Goal: Task Accomplishment & Management: Manage account settings

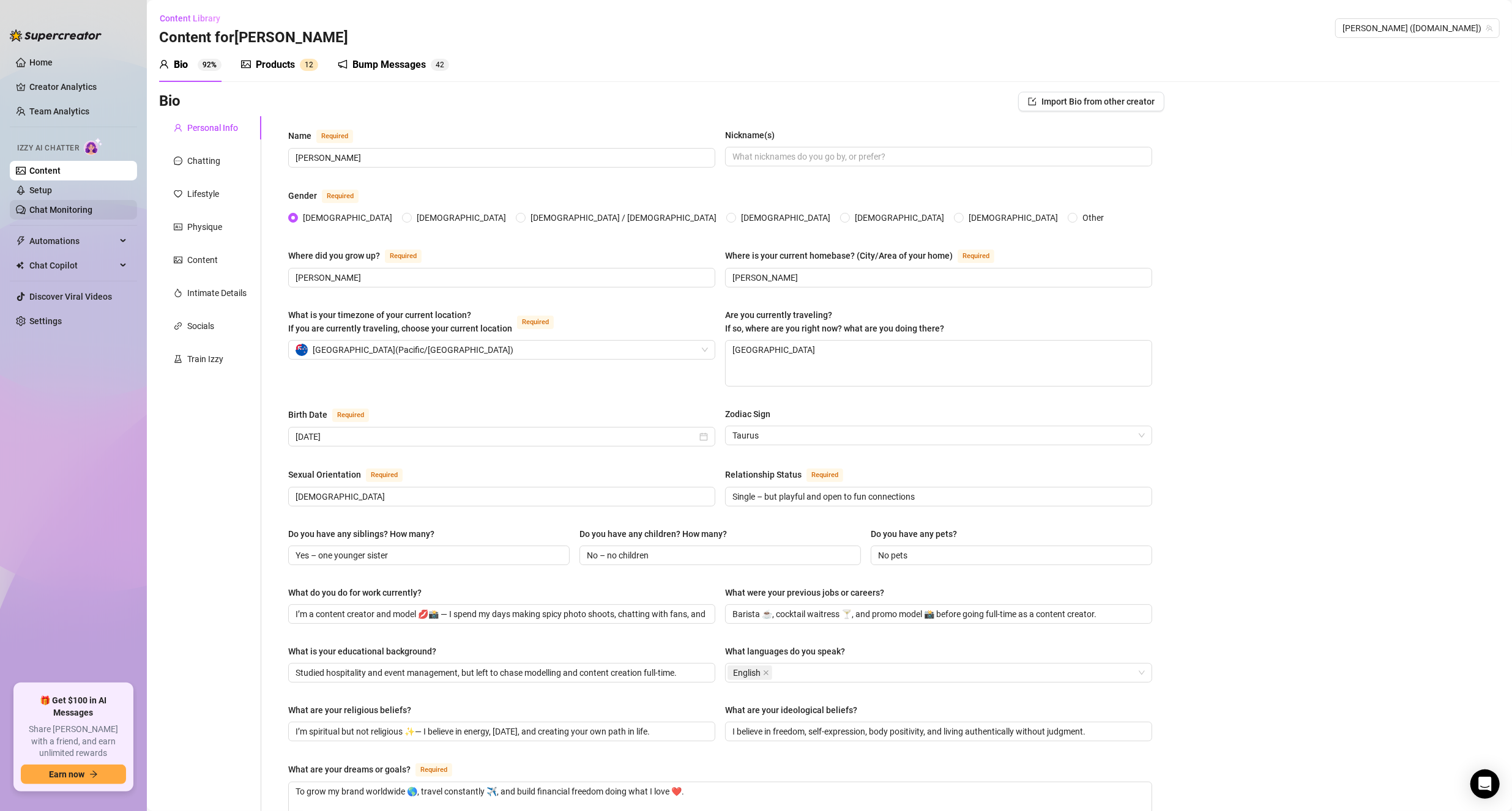
scroll to position [451, 0]
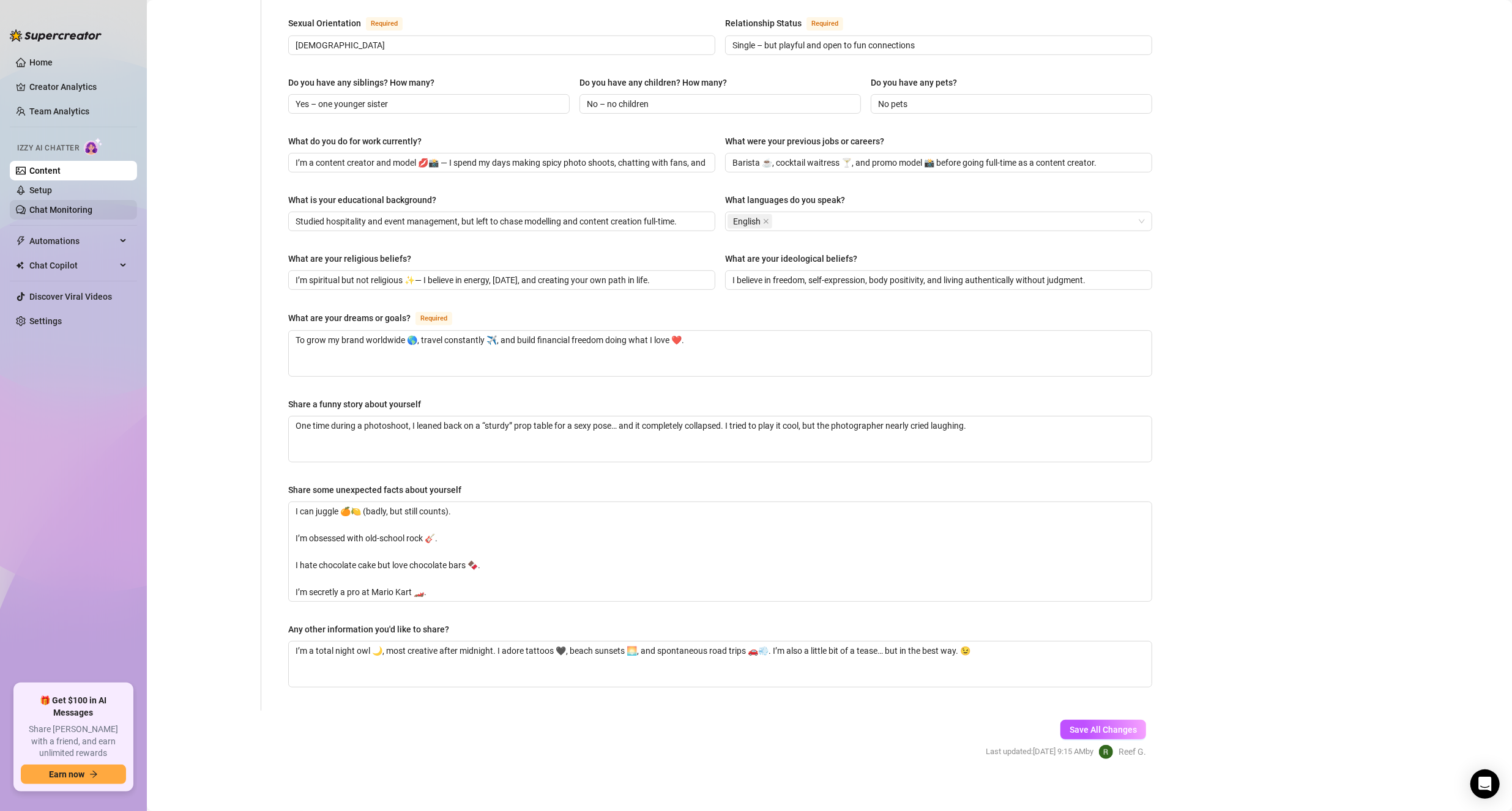
click at [68, 211] on link "Chat Monitoring" at bounding box center [61, 209] width 63 height 10
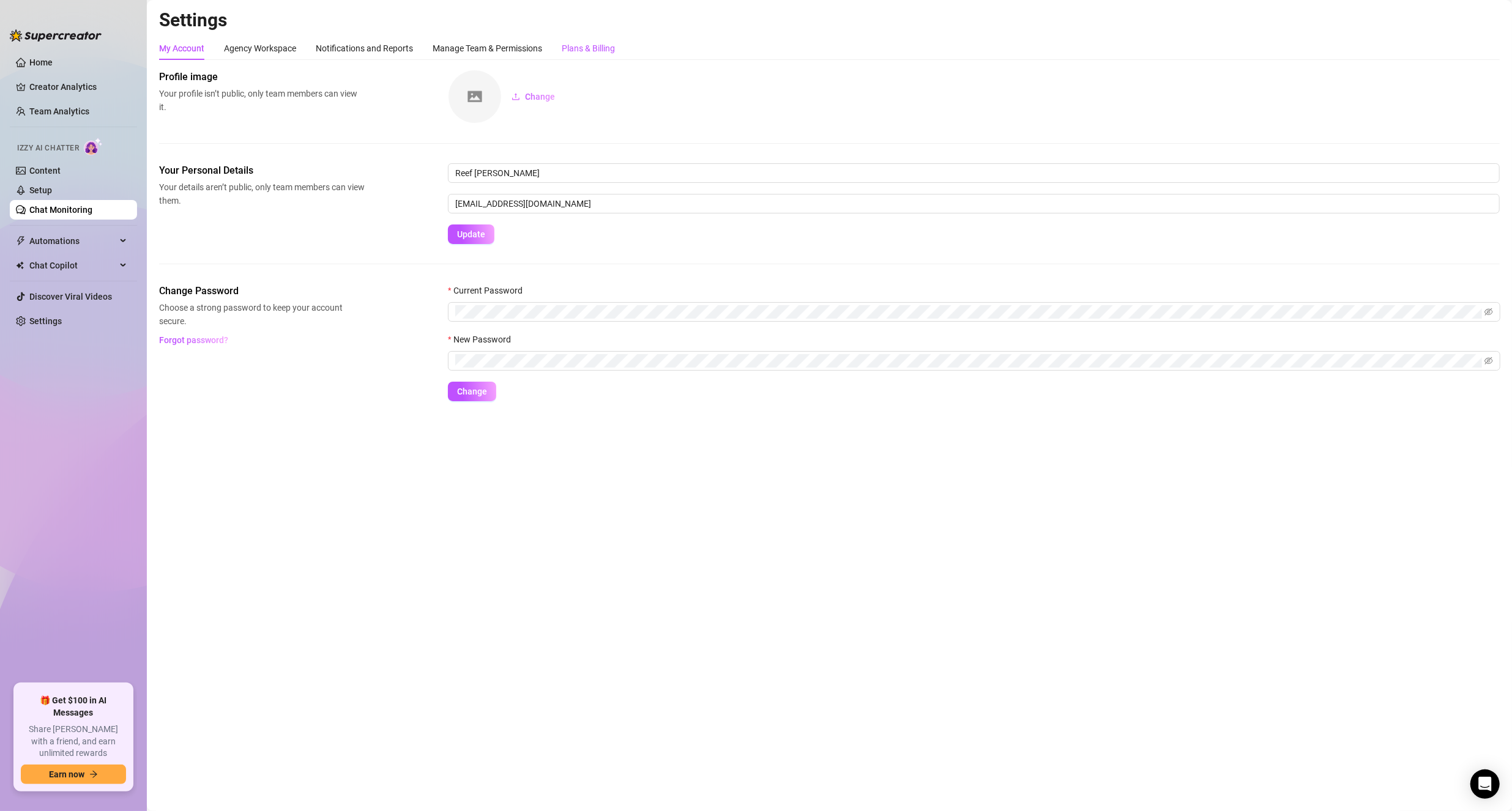
click at [570, 45] on div "Plans & Billing" at bounding box center [588, 49] width 53 height 14
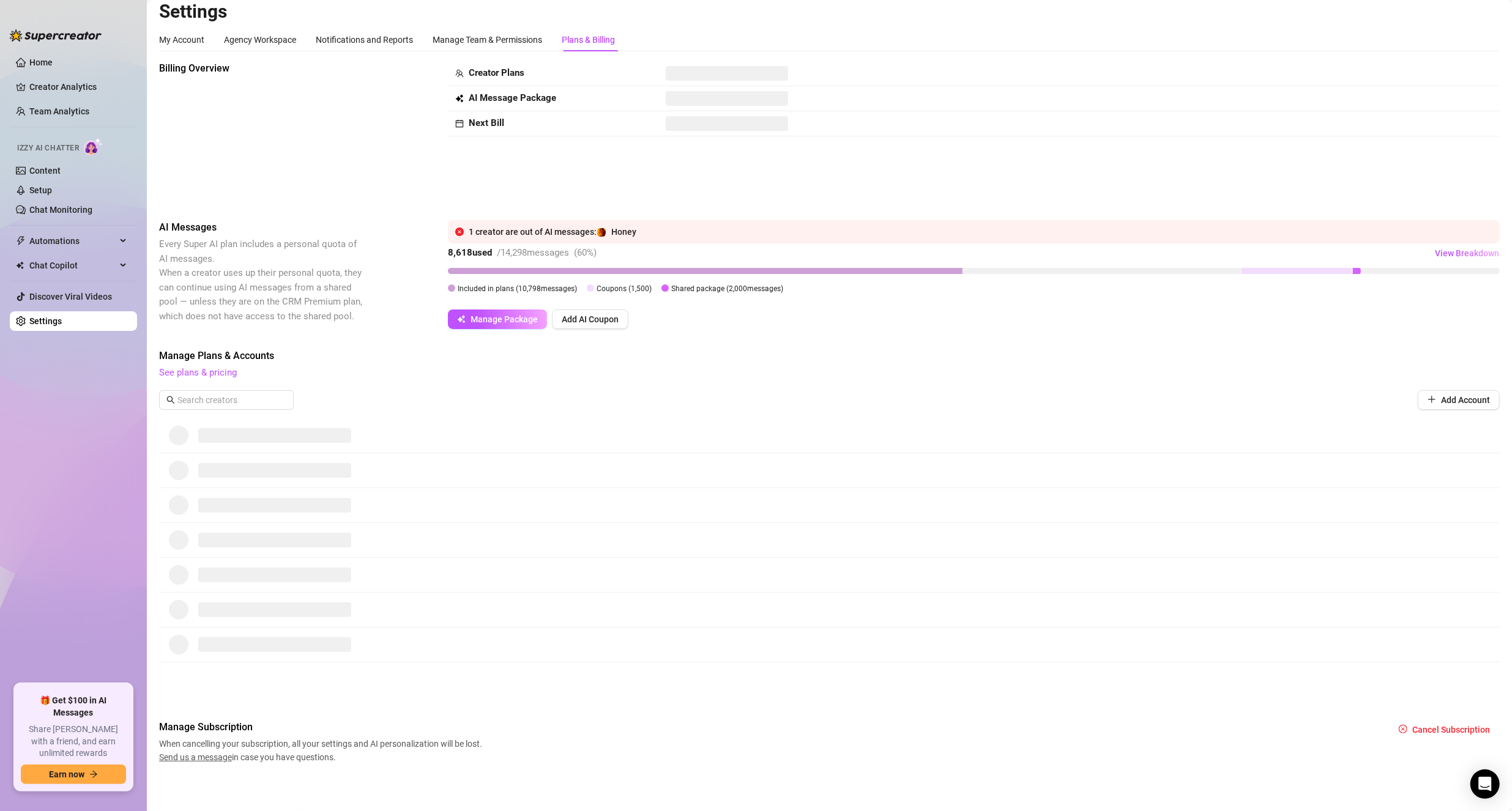
scroll to position [11, 0]
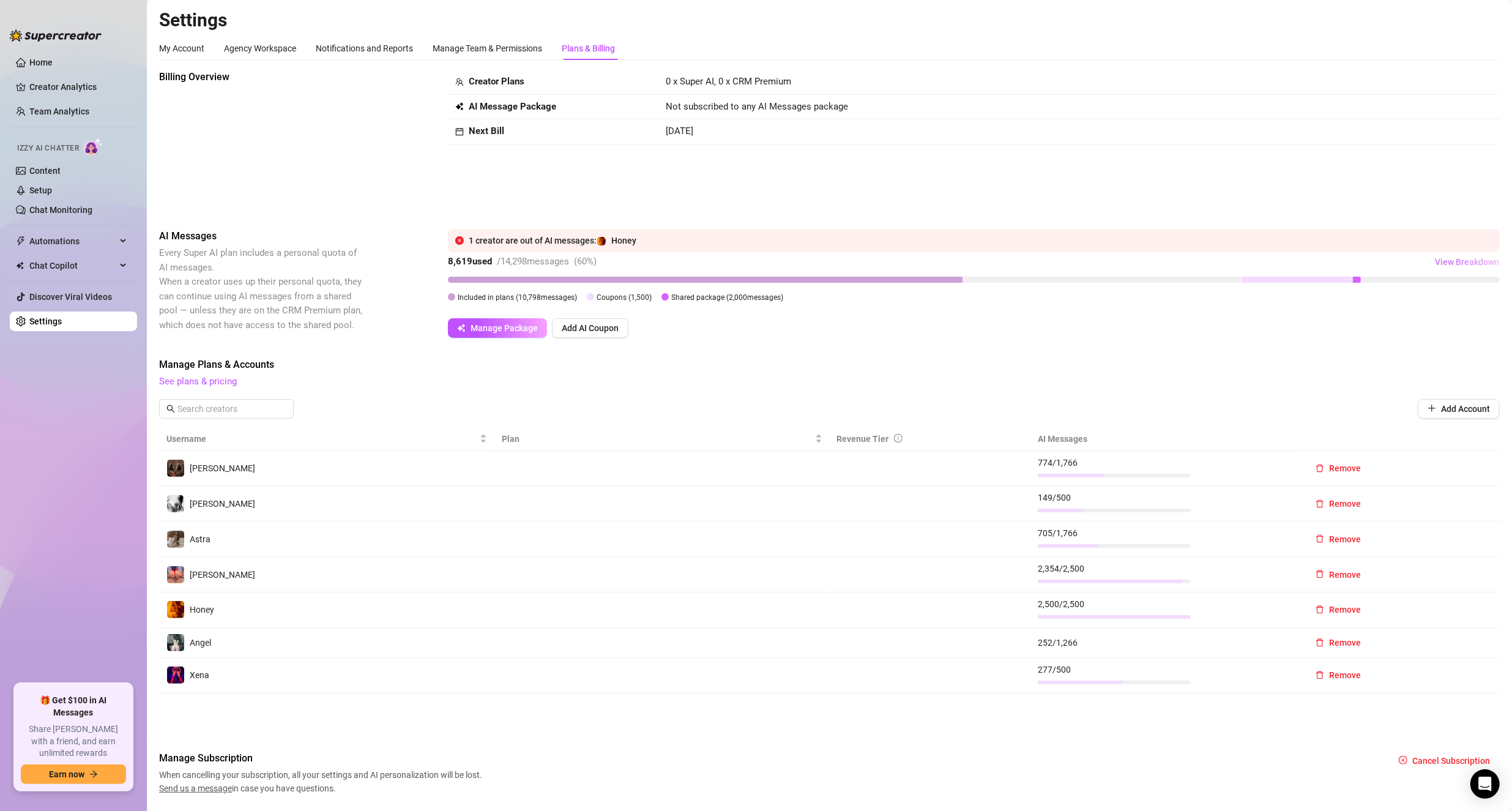
click at [729, 265] on span "View Breakdown" at bounding box center [1467, 261] width 64 height 10
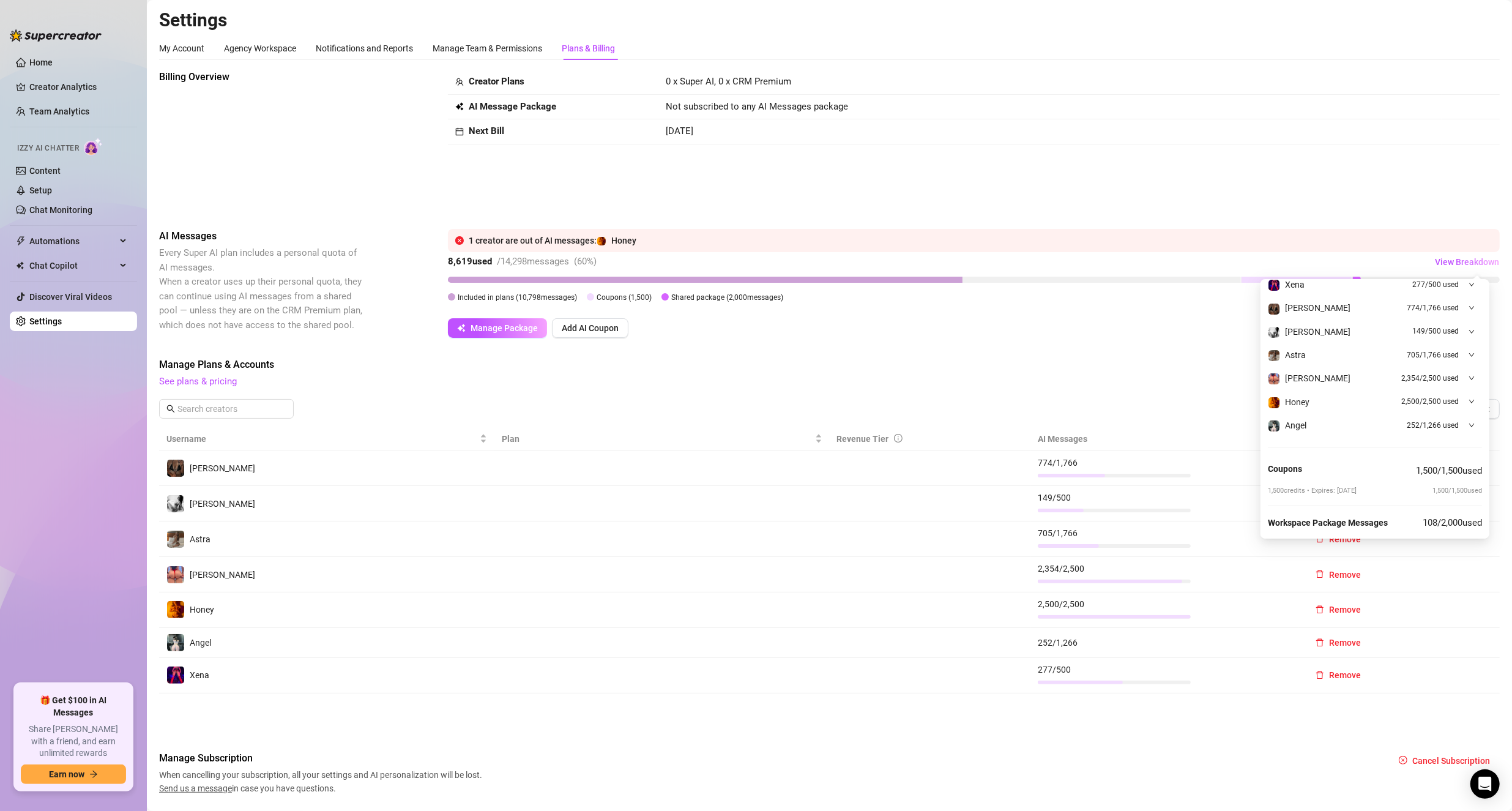
scroll to position [53, 0]
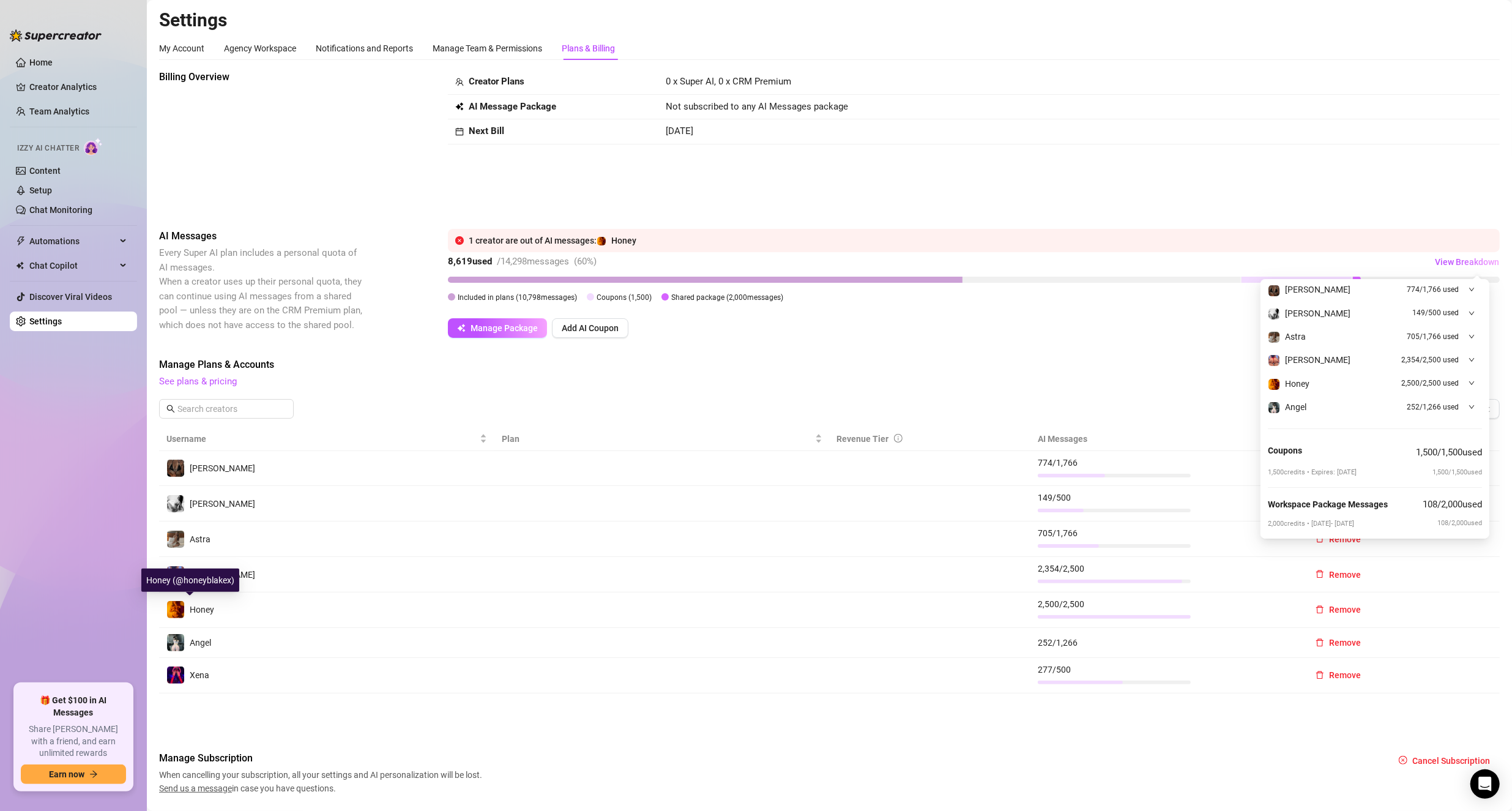
click at [198, 609] on span "Honey" at bounding box center [202, 609] width 24 height 10
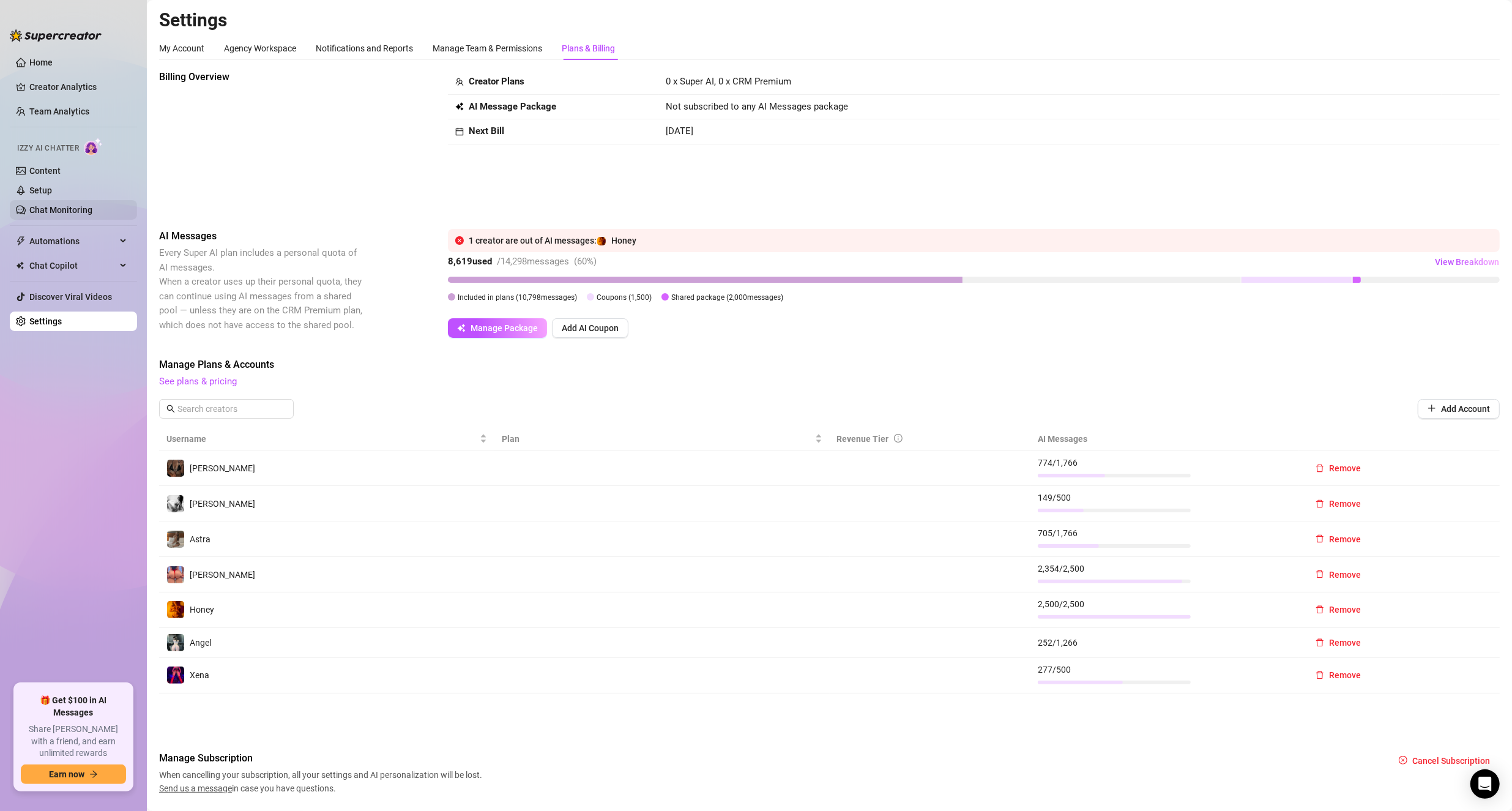
click at [59, 205] on link "Chat Monitoring" at bounding box center [61, 209] width 63 height 10
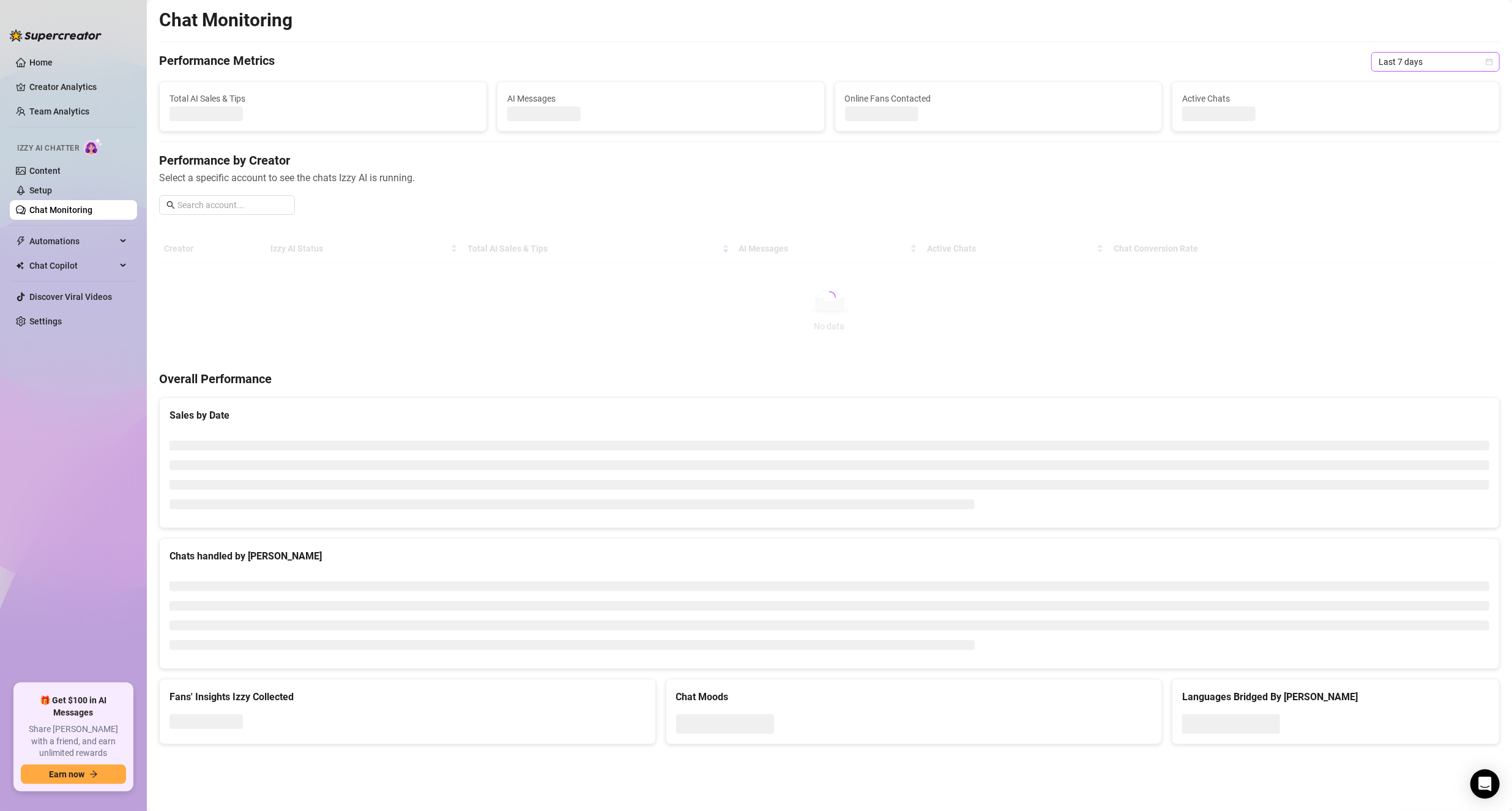
click at [729, 68] on span "Last 7 days" at bounding box center [1435, 62] width 114 height 18
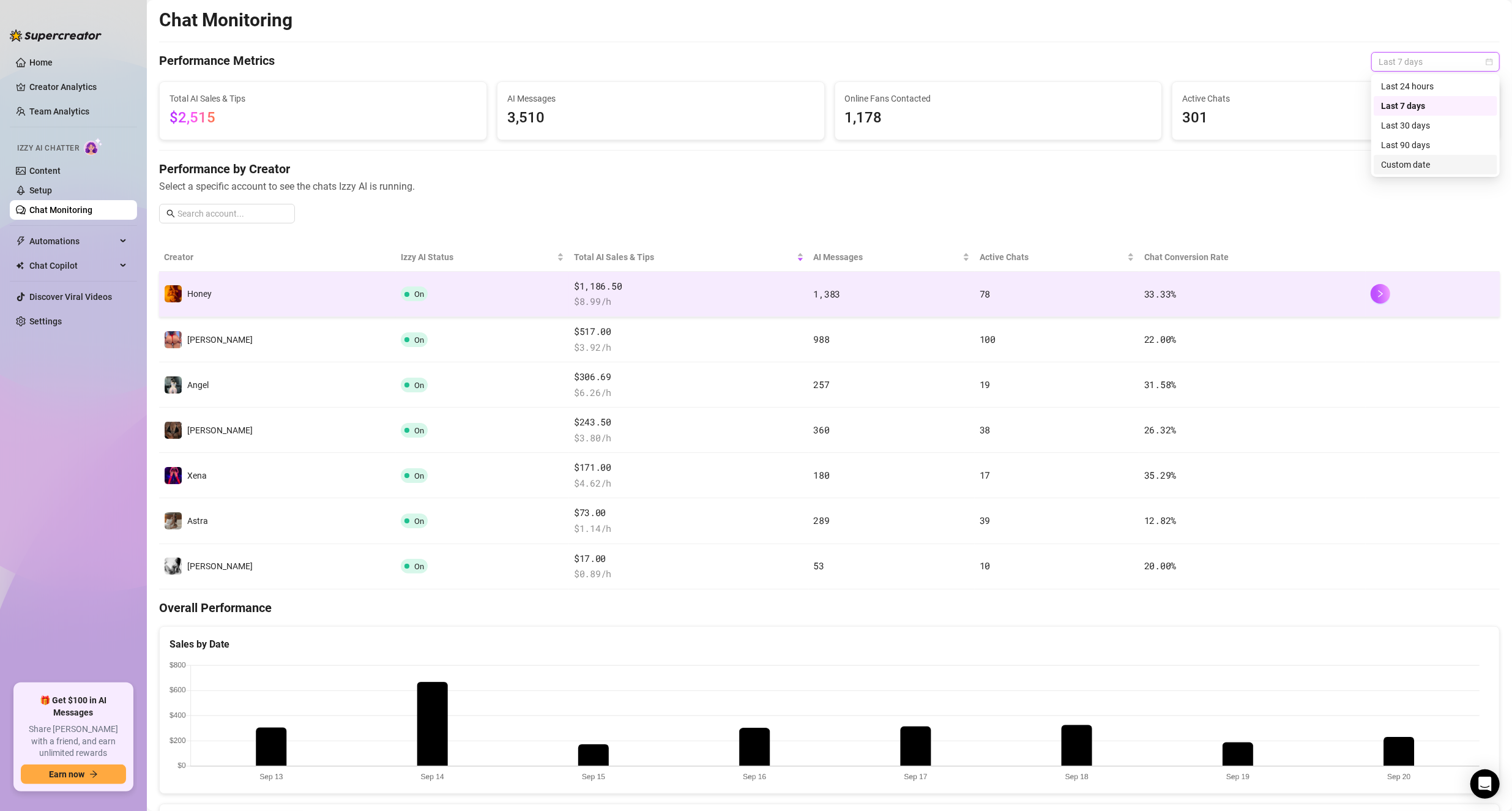
click at [418, 298] on td "On" at bounding box center [483, 294] width 173 height 45
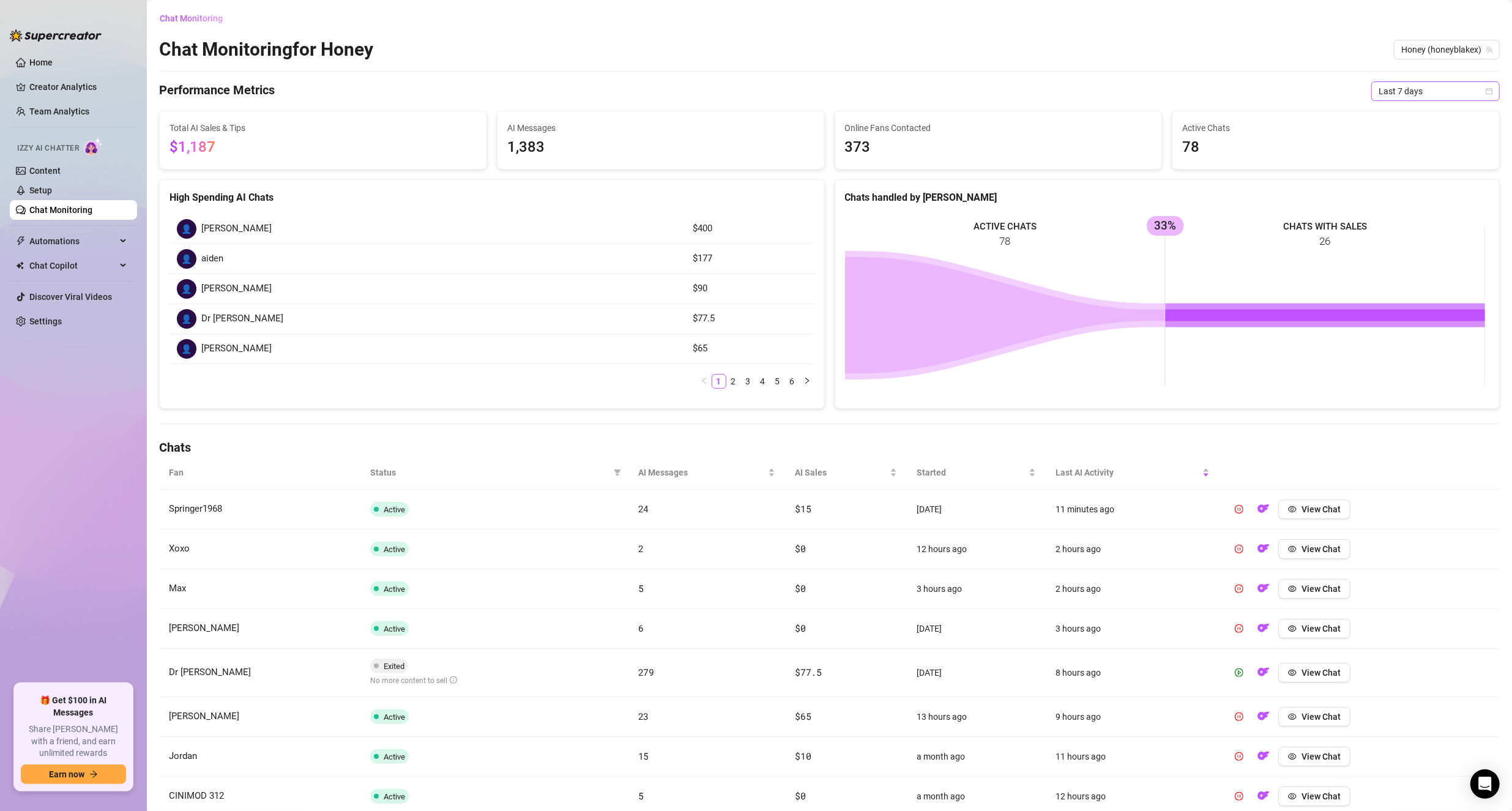
click at [729, 93] on span "Last 7 days" at bounding box center [1435, 91] width 114 height 18
click at [729, 199] on div "Custom date" at bounding box center [1425, 194] width 109 height 14
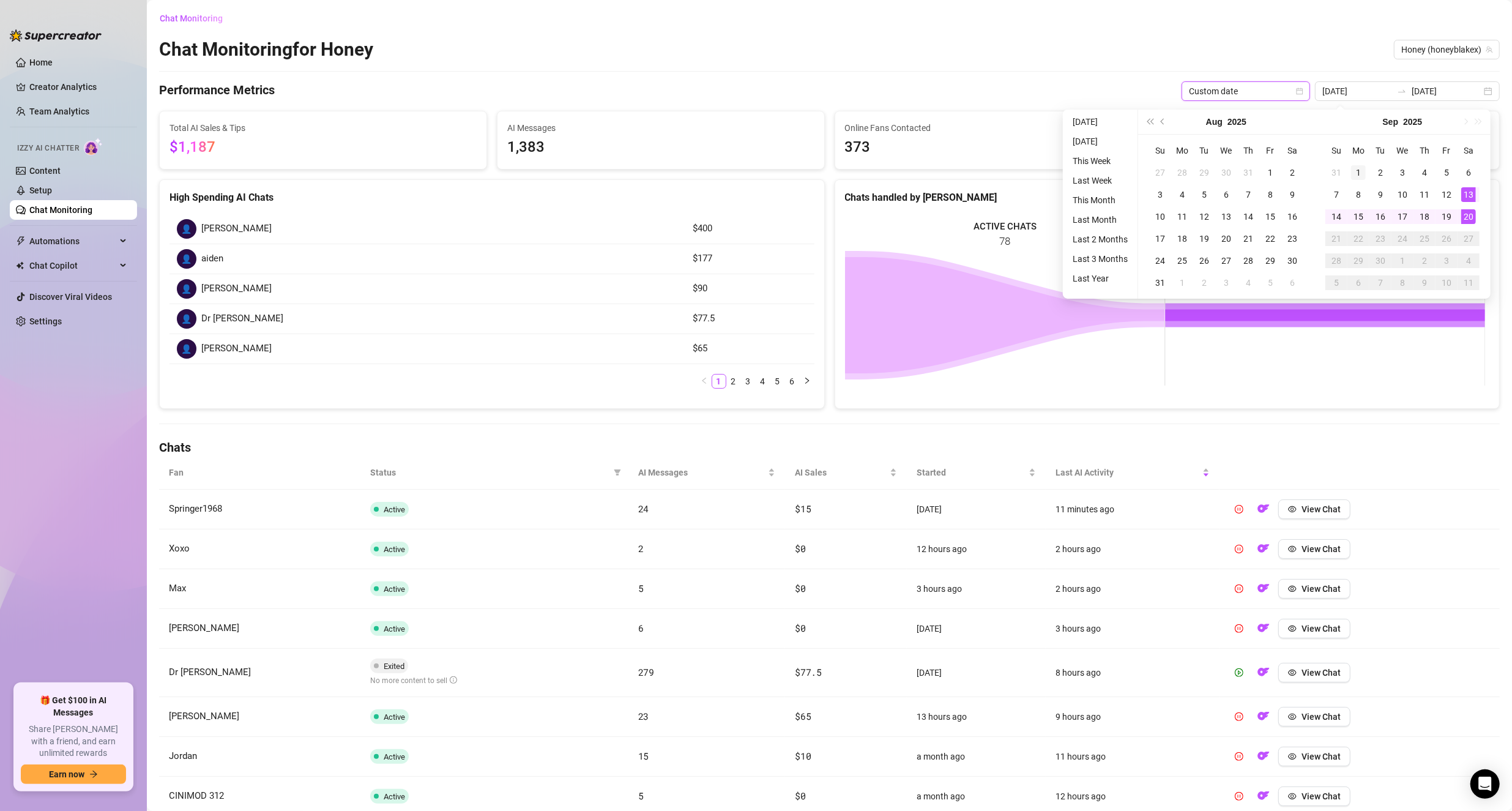
type input "2025-09-01"
click at [729, 167] on div "1" at bounding box center [1358, 173] width 15 height 15
type input "2025-09-20"
click at [729, 219] on div "20" at bounding box center [1468, 216] width 15 height 15
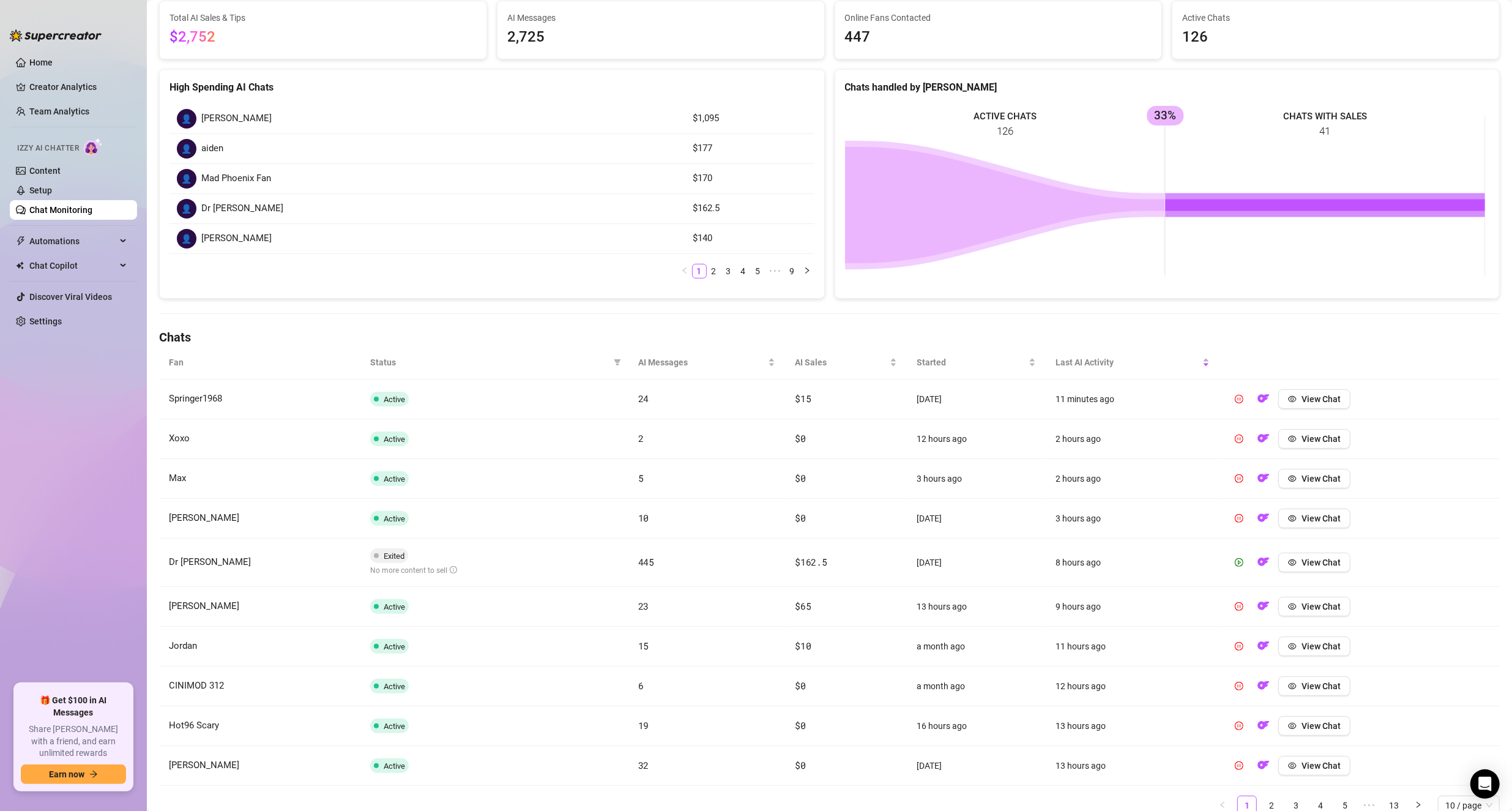
scroll to position [122, 0]
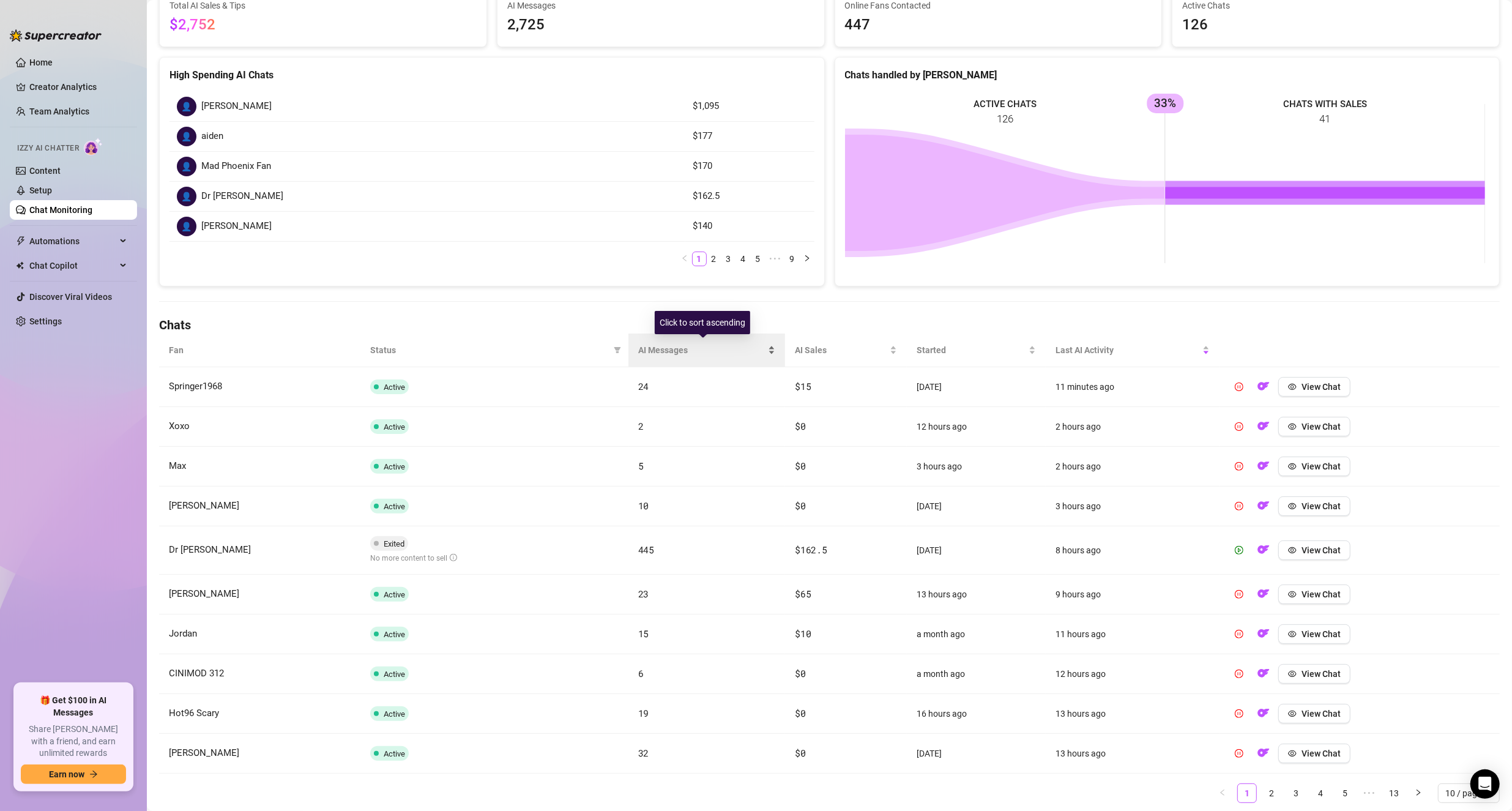
click at [668, 350] on span "AI Messages" at bounding box center [701, 350] width 127 height 14
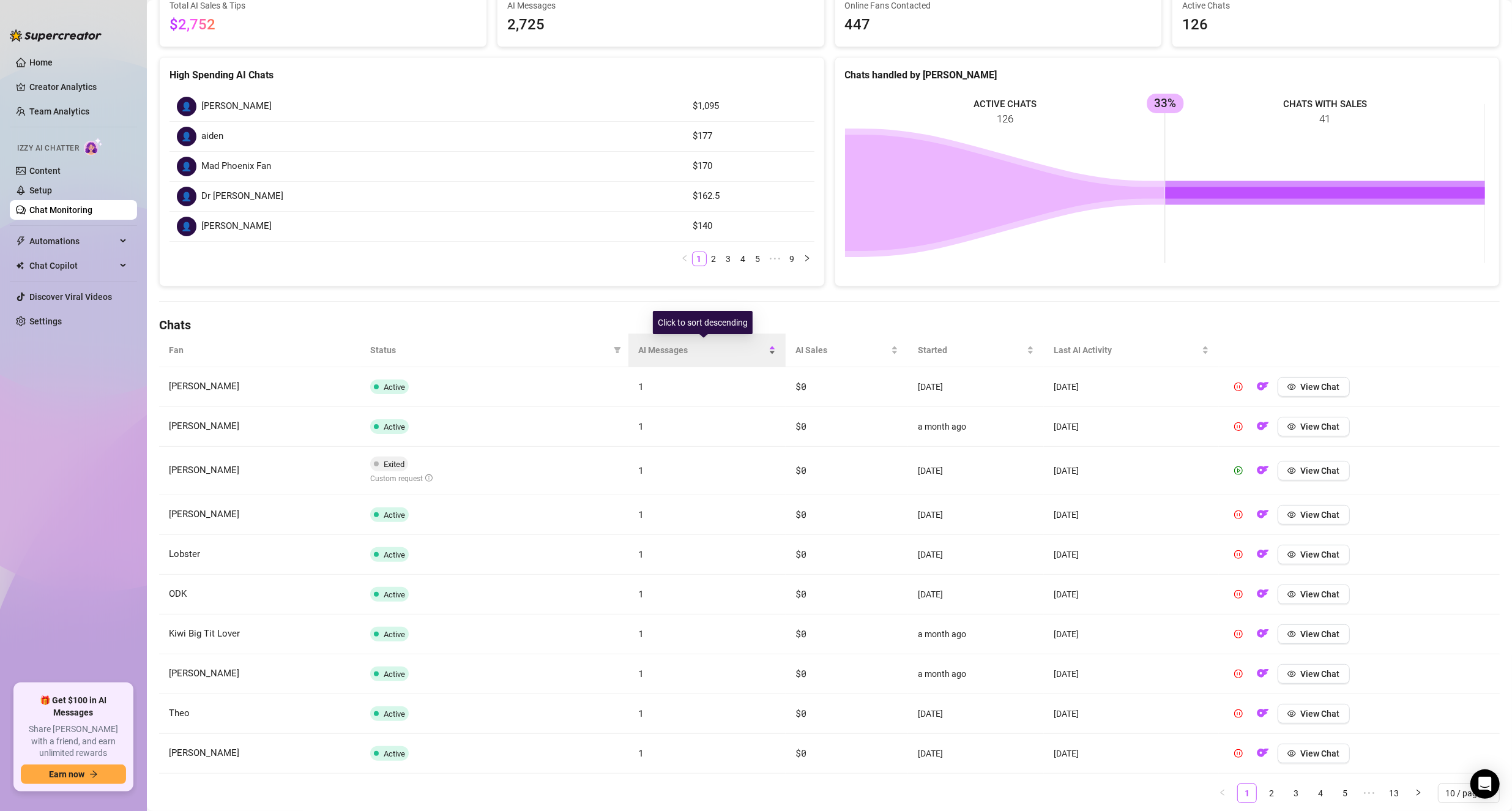
click at [668, 350] on span "AI Messages" at bounding box center [702, 350] width 128 height 14
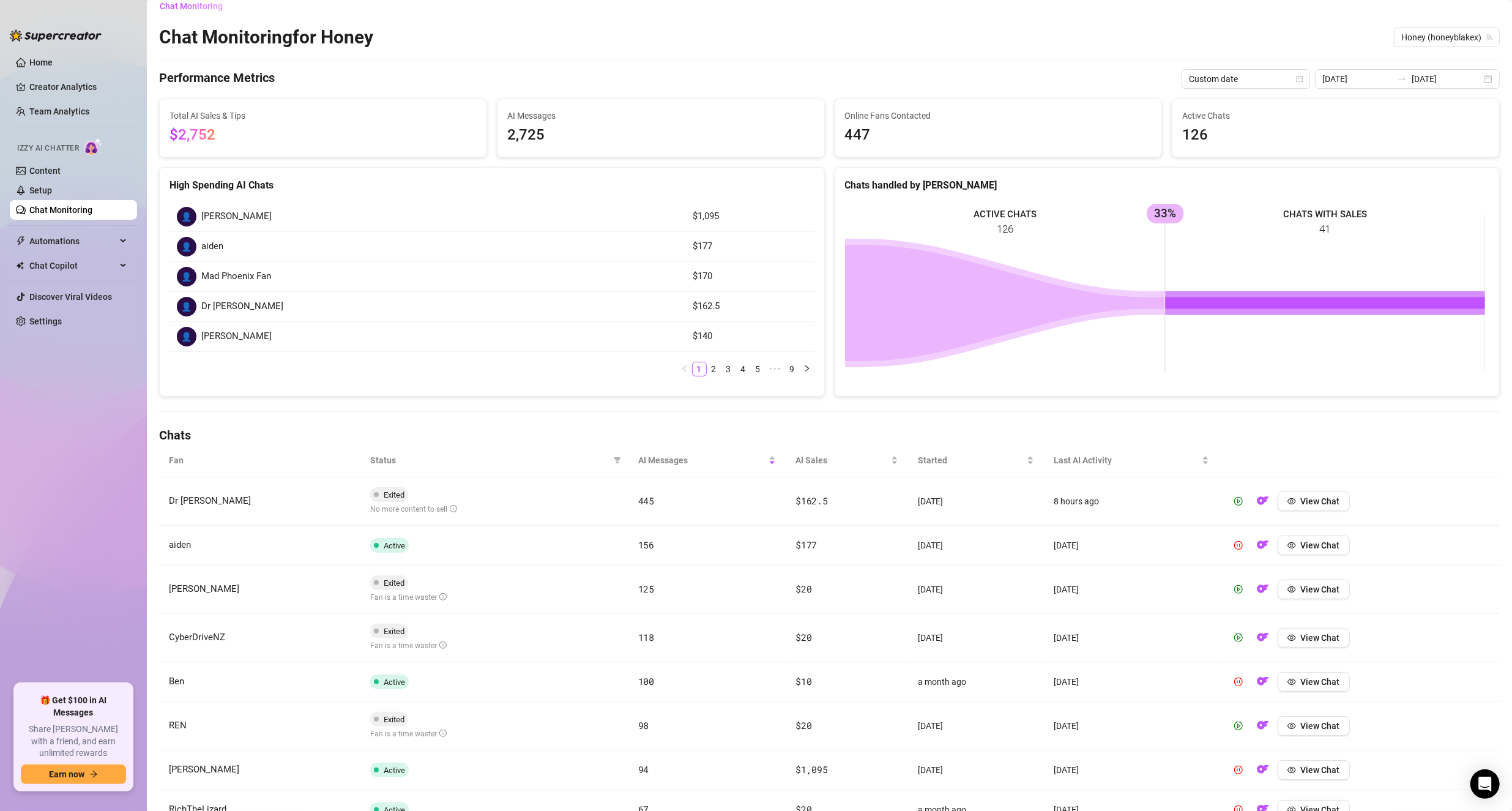
scroll to position [0, 0]
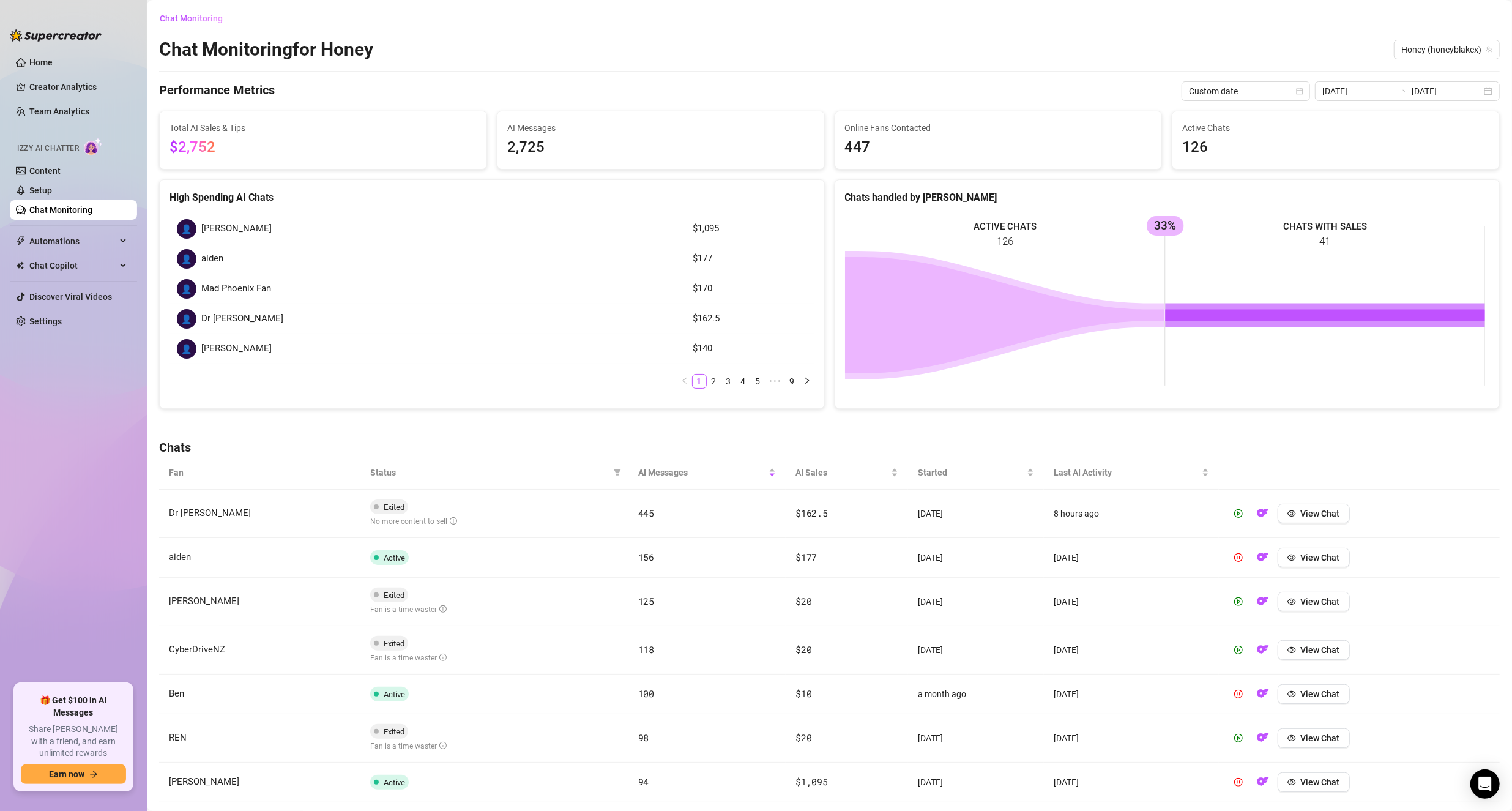
click at [64, 213] on link "Chat Monitoring" at bounding box center [61, 209] width 63 height 10
